Goal: Transaction & Acquisition: Download file/media

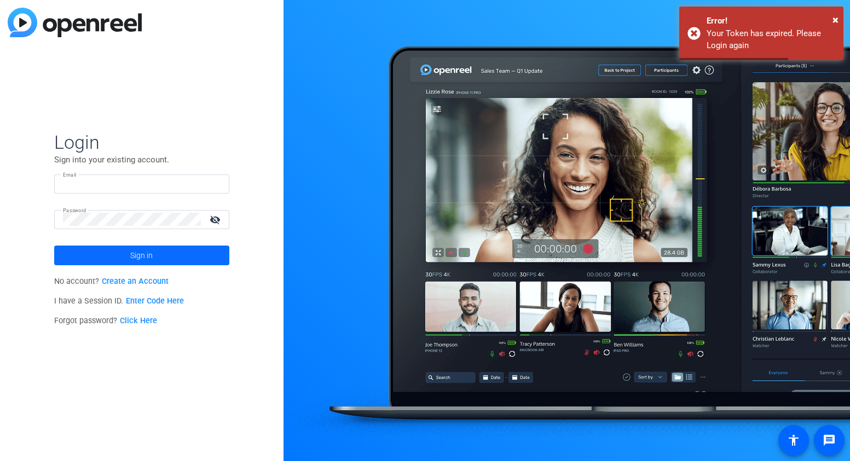
type input "[EMAIL_ADDRESS][DOMAIN_NAME]"
click at [85, 251] on span at bounding box center [141, 255] width 175 height 26
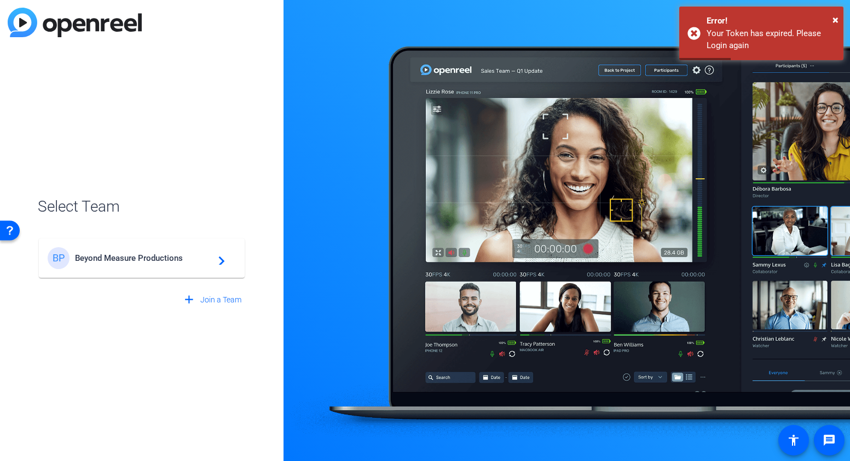
click at [113, 260] on span "Beyond Measure Productions" at bounding box center [143, 258] width 137 height 10
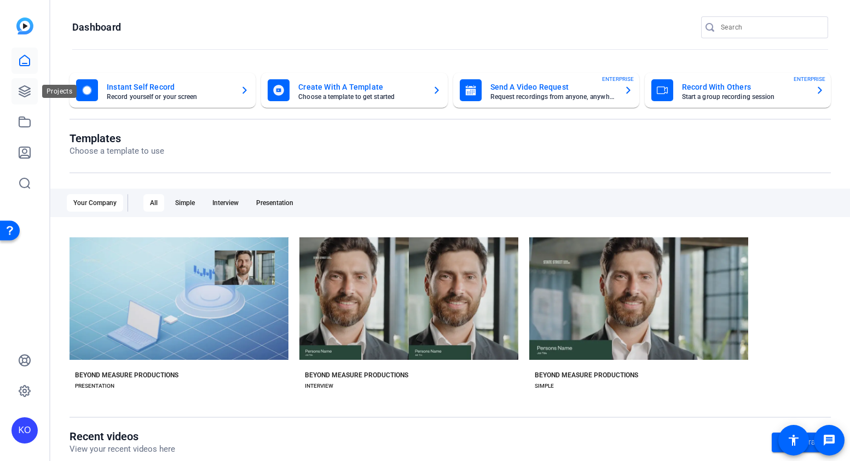
click at [24, 101] on link at bounding box center [24, 91] width 26 height 26
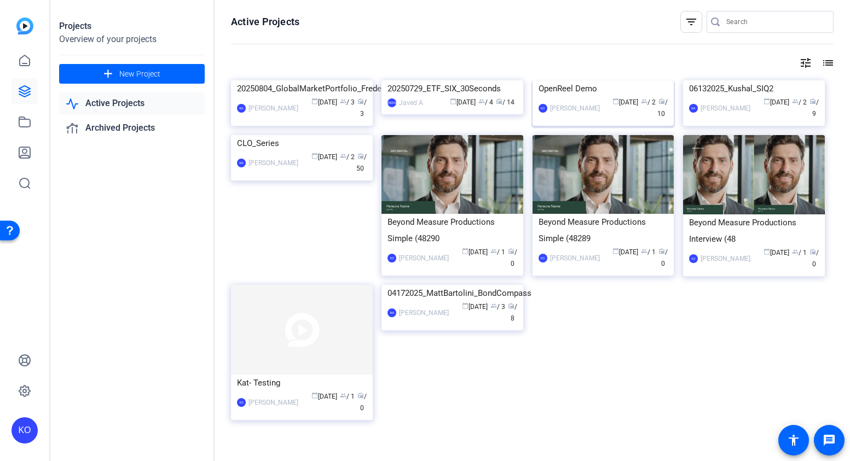
click at [613, 97] on div "OpenReel Demo" at bounding box center [603, 88] width 130 height 16
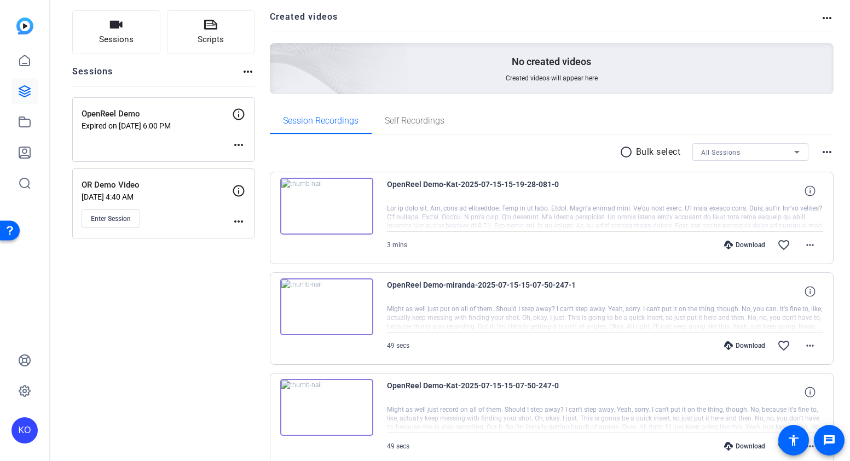
scroll to position [89, 0]
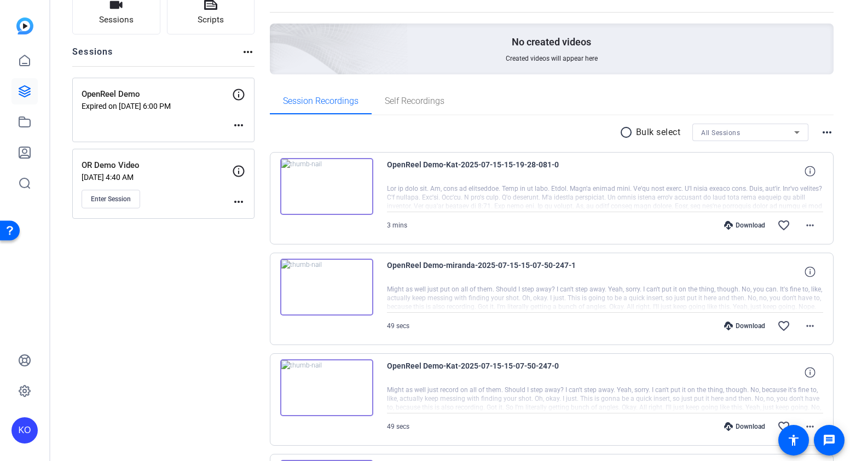
click at [626, 136] on mat-icon "radio_button_unchecked" at bounding box center [627, 132] width 16 height 13
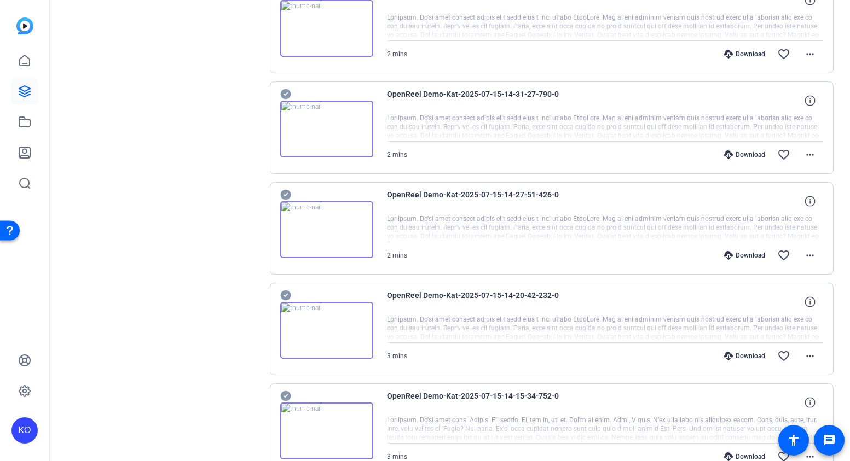
scroll to position [827, 0]
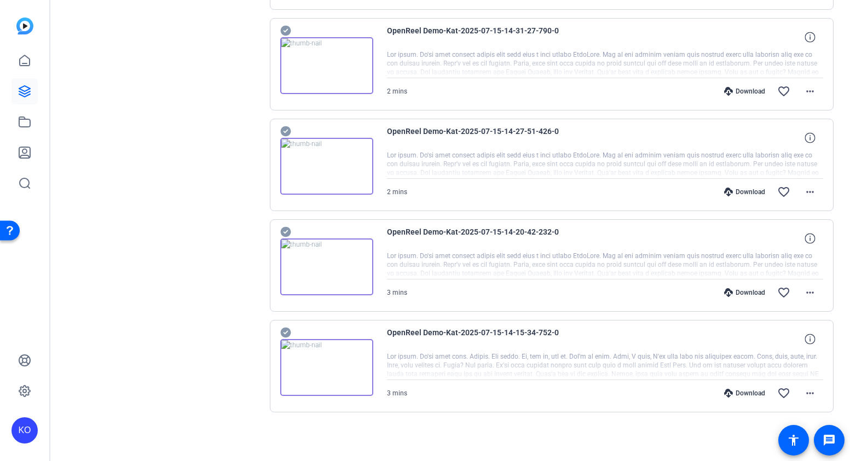
click at [741, 391] on div "Download" at bounding box center [744, 393] width 52 height 9
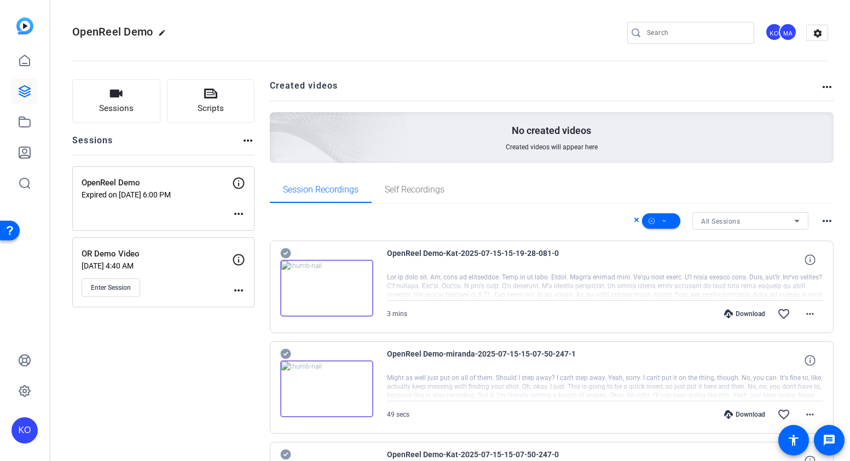
scroll to position [5, 0]
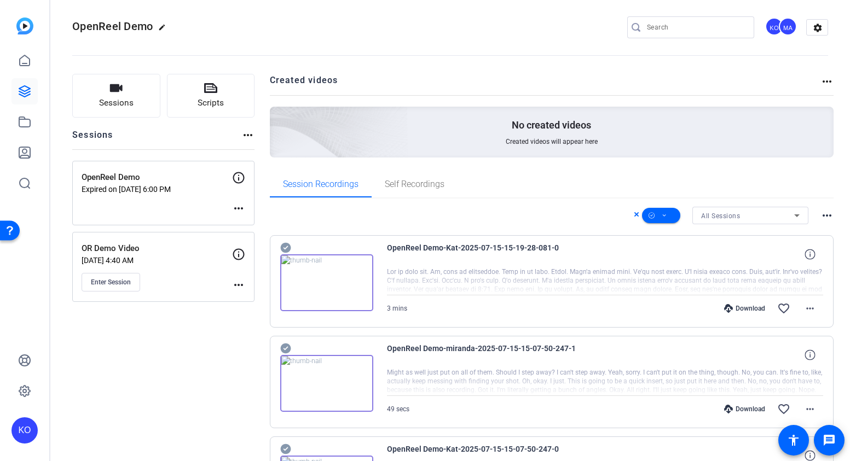
click at [823, 213] on mat-icon "more_horiz" at bounding box center [826, 215] width 13 height 13
click at [812, 190] on div at bounding box center [425, 230] width 850 height 461
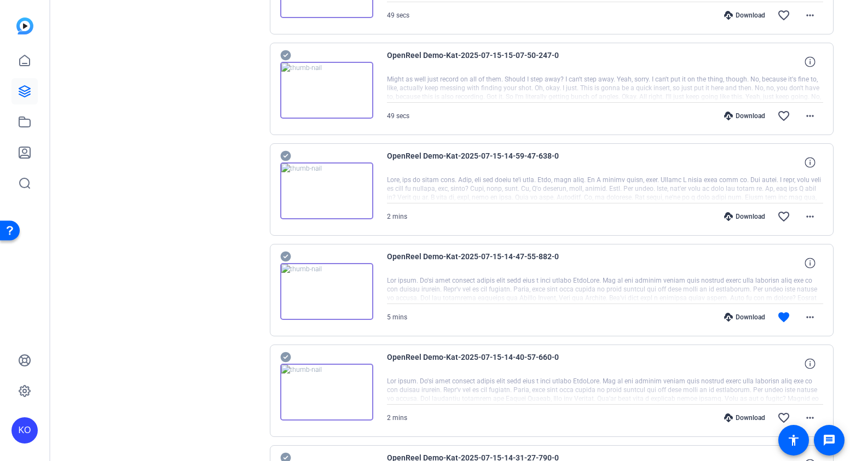
scroll to position [827, 0]
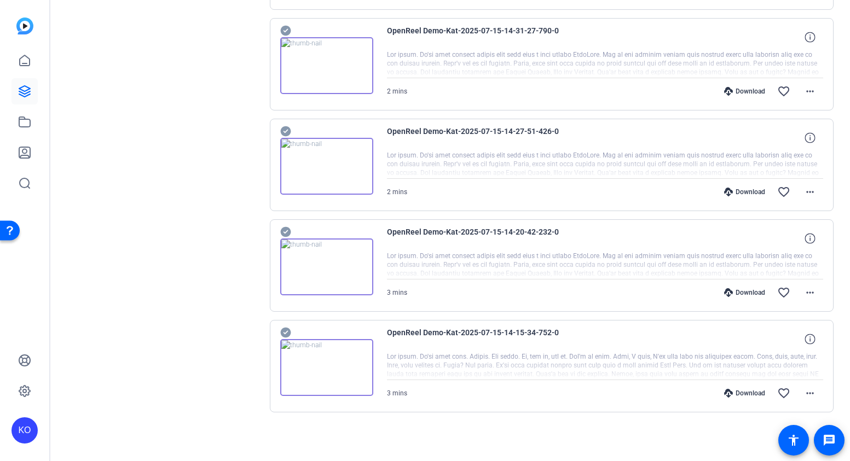
click at [749, 292] on div "Download" at bounding box center [744, 292] width 52 height 9
click at [757, 188] on div "Download" at bounding box center [744, 192] width 52 height 9
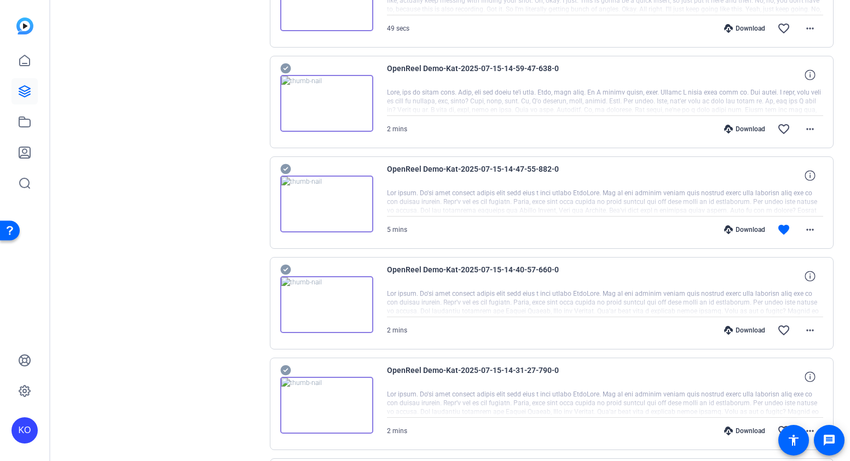
scroll to position [484, 0]
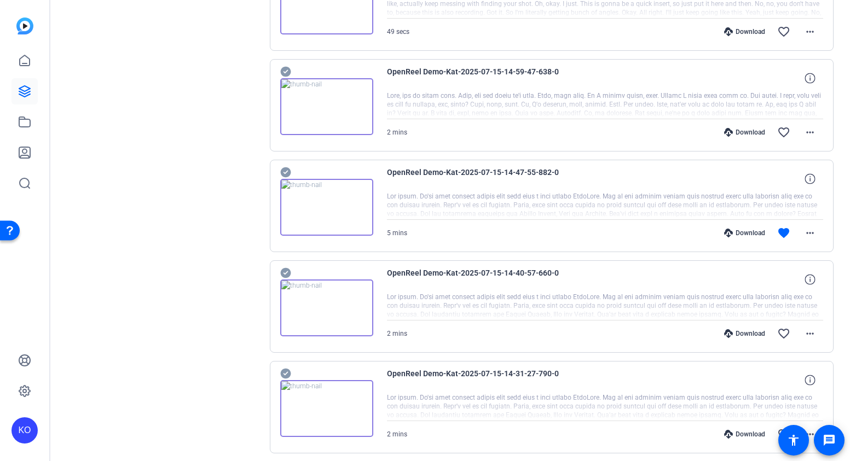
click at [750, 435] on div "Download" at bounding box center [744, 434] width 52 height 9
click at [746, 334] on div "Download" at bounding box center [744, 333] width 52 height 9
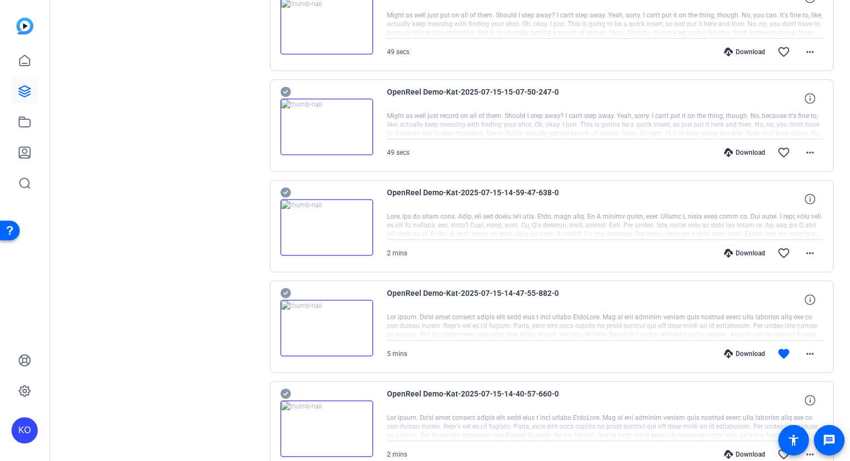
click at [751, 356] on div "Download" at bounding box center [744, 354] width 52 height 9
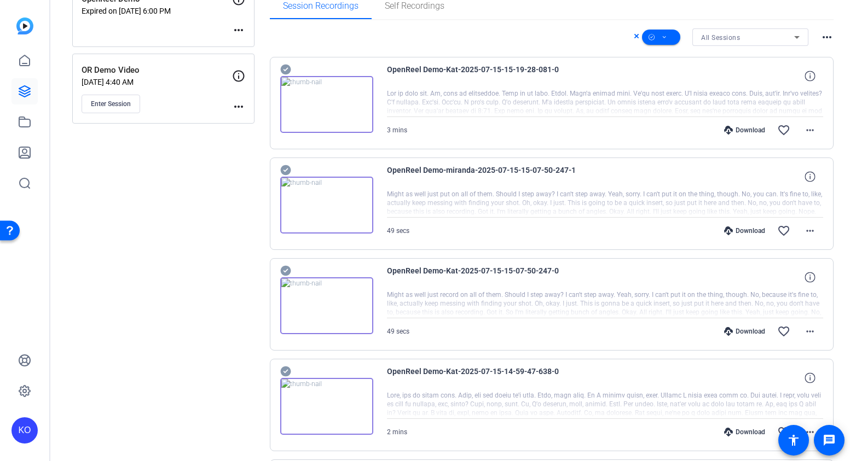
scroll to position [179, 0]
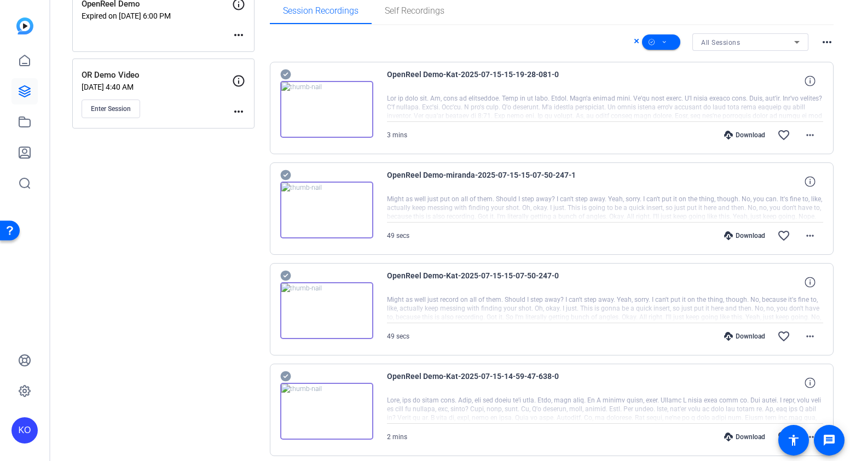
click at [747, 438] on div "Download" at bounding box center [744, 437] width 52 height 9
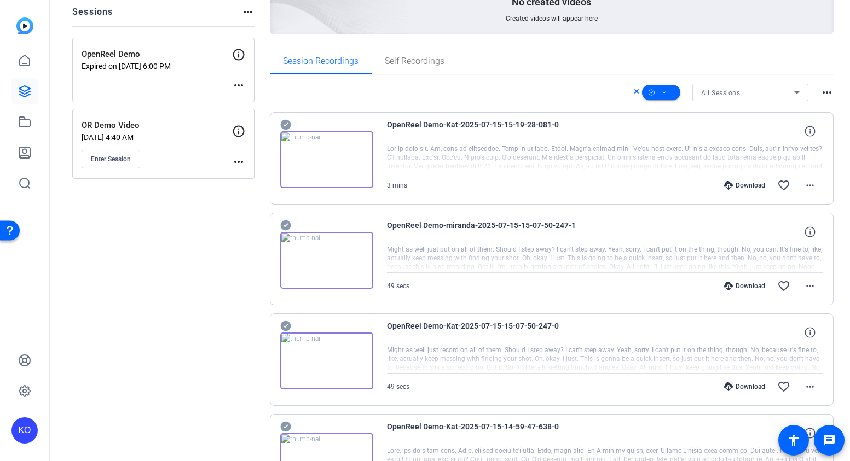
scroll to position [123, 0]
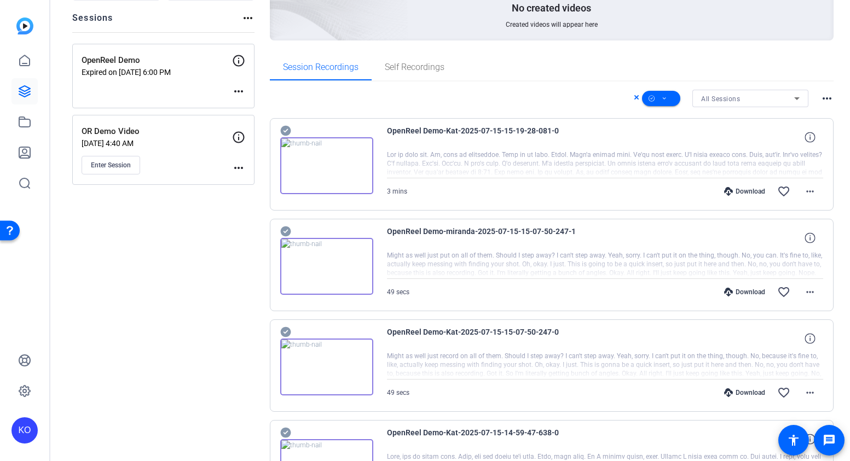
click at [749, 391] on div "Download" at bounding box center [744, 392] width 52 height 9
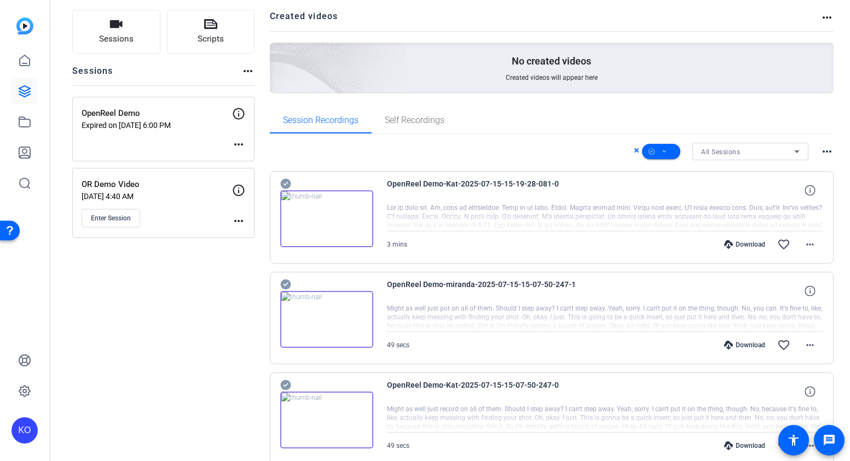
scroll to position [65, 0]
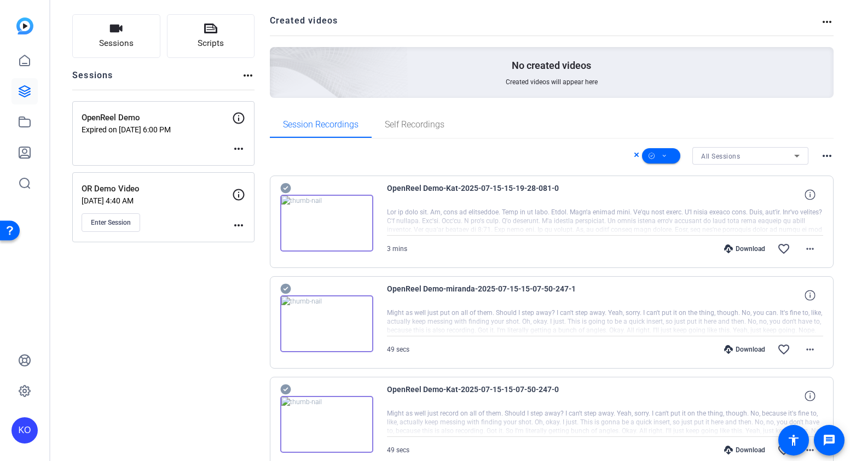
click at [743, 346] on div "Download" at bounding box center [744, 349] width 52 height 9
click at [744, 247] on div "Download" at bounding box center [744, 249] width 52 height 9
